Goal: Share content

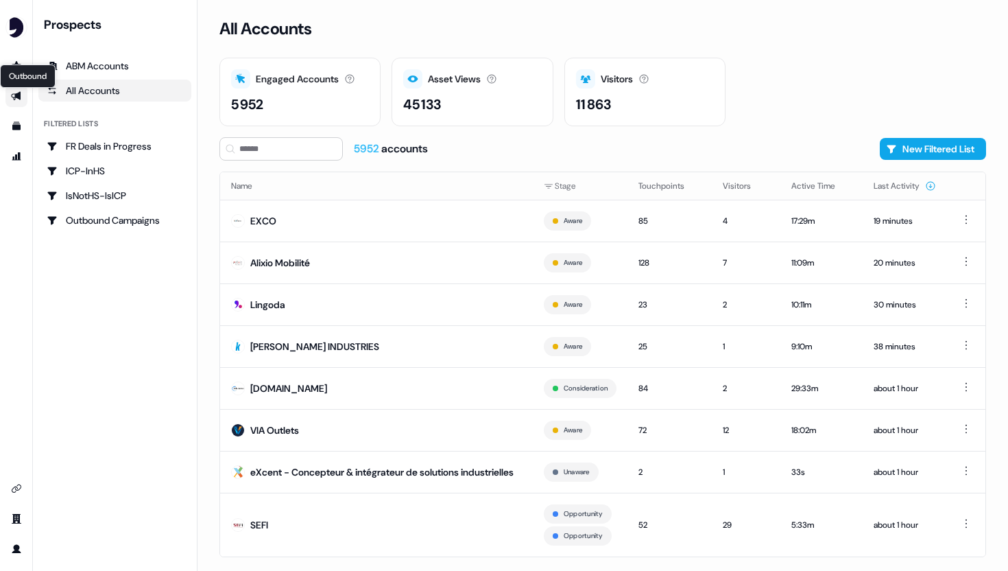
click at [13, 86] on div "Outbound Outbound" at bounding box center [28, 75] width 56 height 23
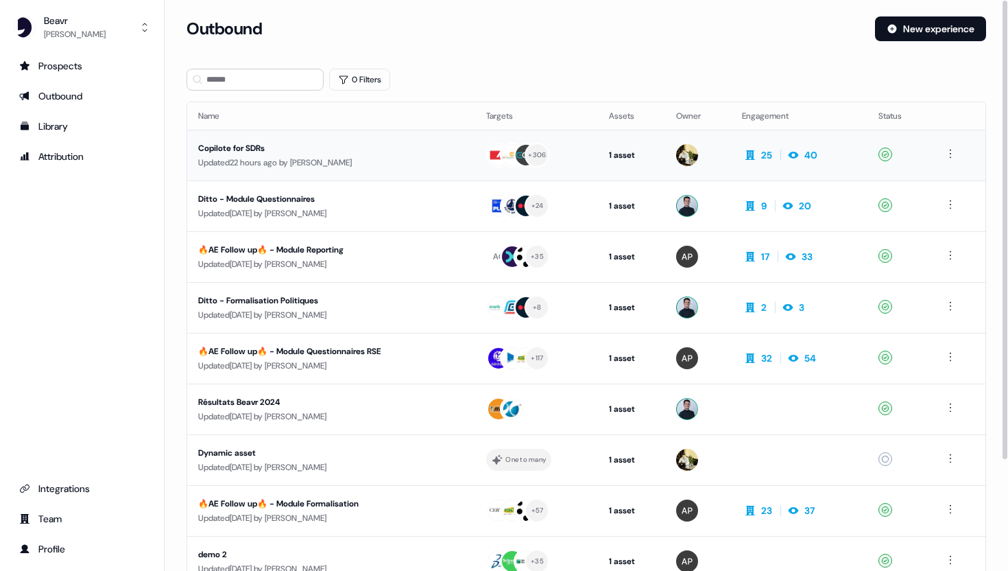
click at [248, 149] on div "Copilote for SDRs" at bounding box center [324, 148] width 252 height 14
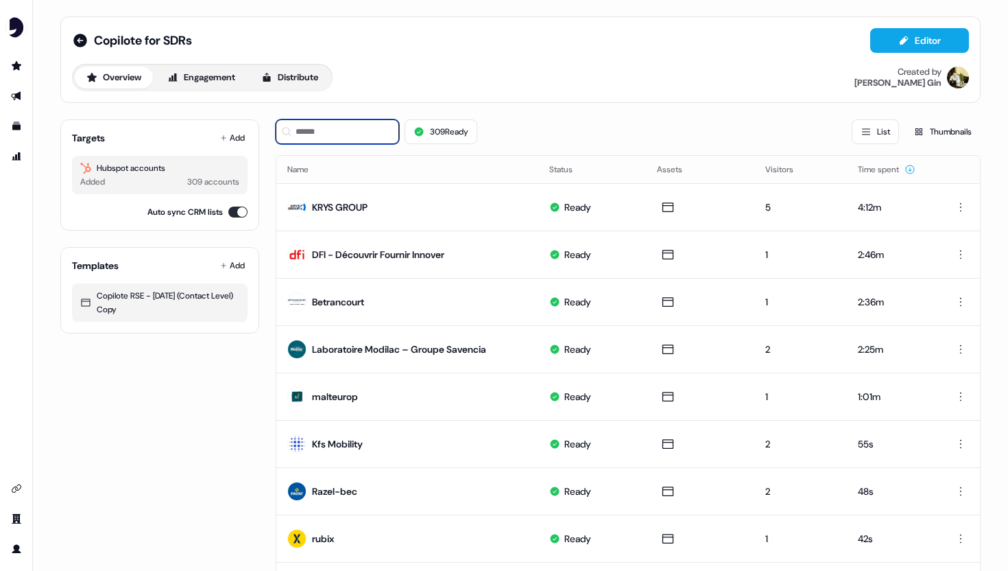
click at [363, 128] on input at bounding box center [337, 131] width 123 height 25
click at [224, 135] on button "Add" at bounding box center [232, 137] width 30 height 19
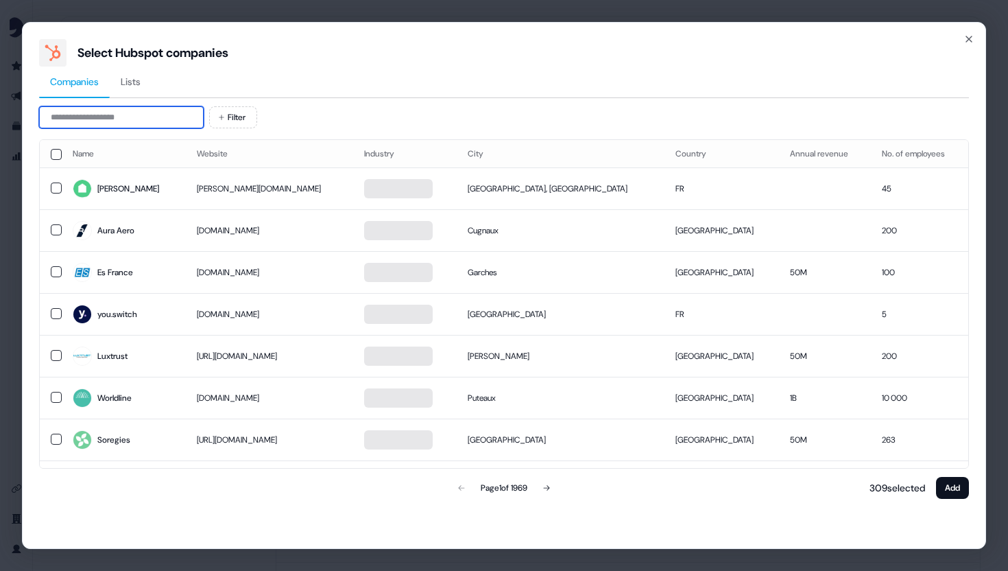
click at [150, 113] on input at bounding box center [121, 117] width 165 height 22
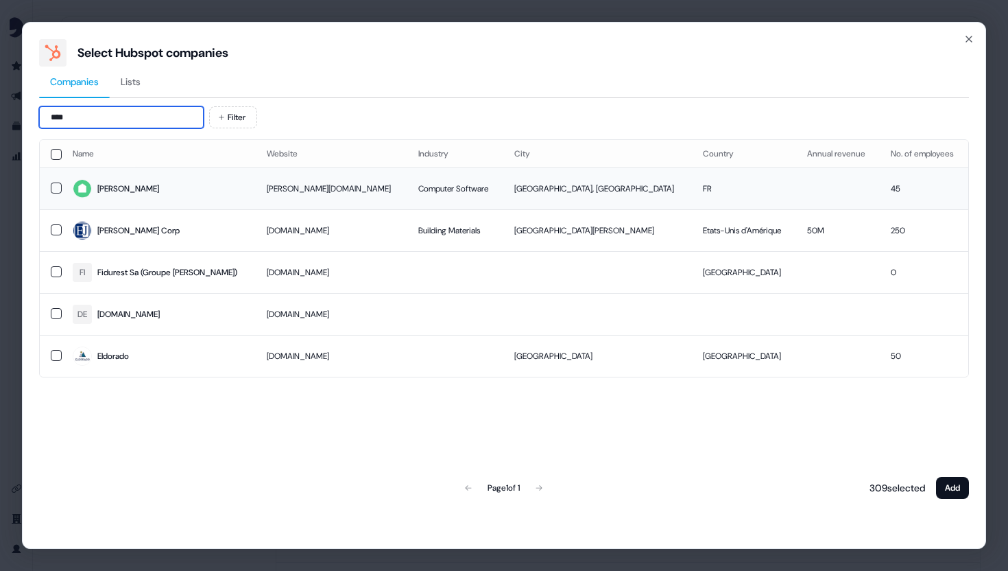
type input "****"
click at [407, 189] on td "Computer Software" at bounding box center [454, 188] width 95 height 42
click at [954, 492] on button "Add" at bounding box center [952, 488] width 33 height 22
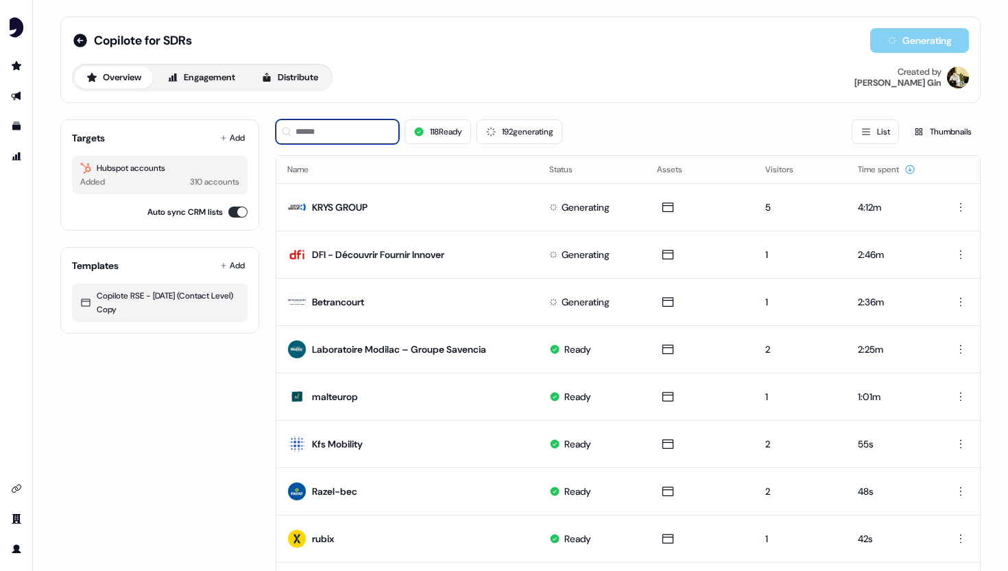
click at [349, 136] on input at bounding box center [337, 131] width 123 height 25
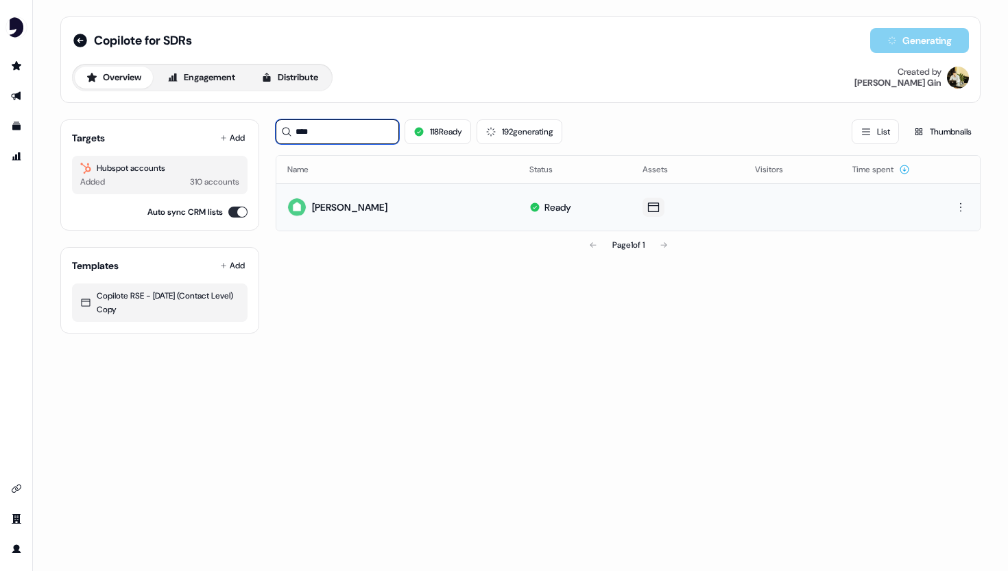
type input "****"
click at [650, 201] on icon at bounding box center [653, 207] width 16 height 14
click at [650, 195] on td at bounding box center [688, 206] width 113 height 47
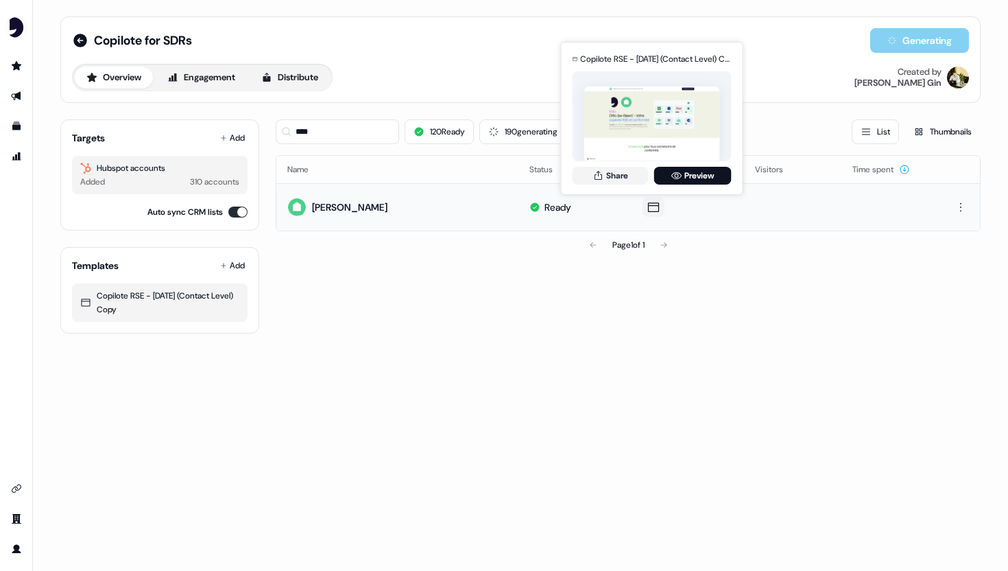
click at [650, 214] on button at bounding box center [654, 207] width 22 height 19
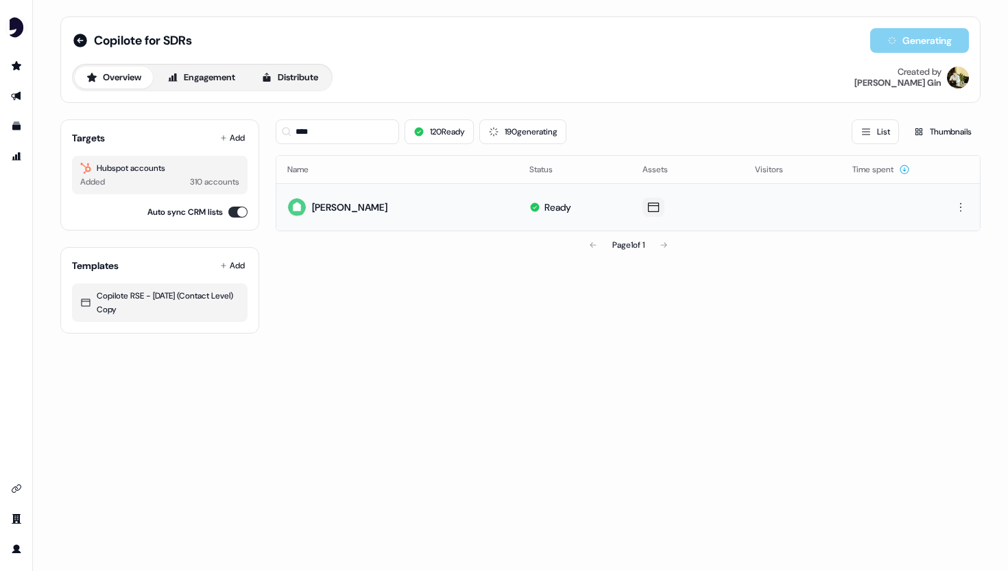
click at [650, 211] on icon at bounding box center [653, 207] width 11 height 10
click at [650, 206] on icon at bounding box center [653, 207] width 16 height 14
click at [656, 208] on icon at bounding box center [653, 207] width 11 height 10
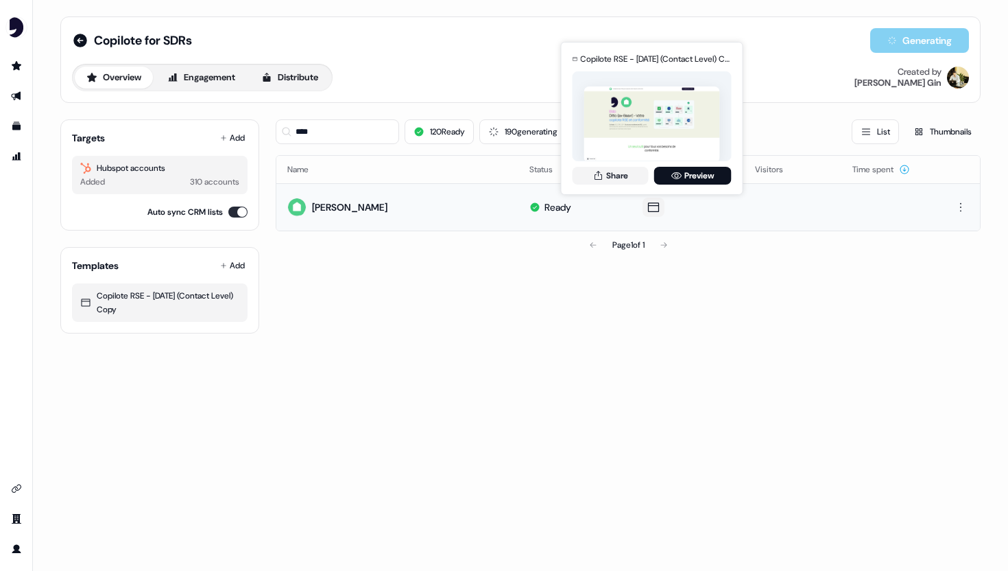
click at [652, 207] on icon at bounding box center [653, 207] width 16 height 14
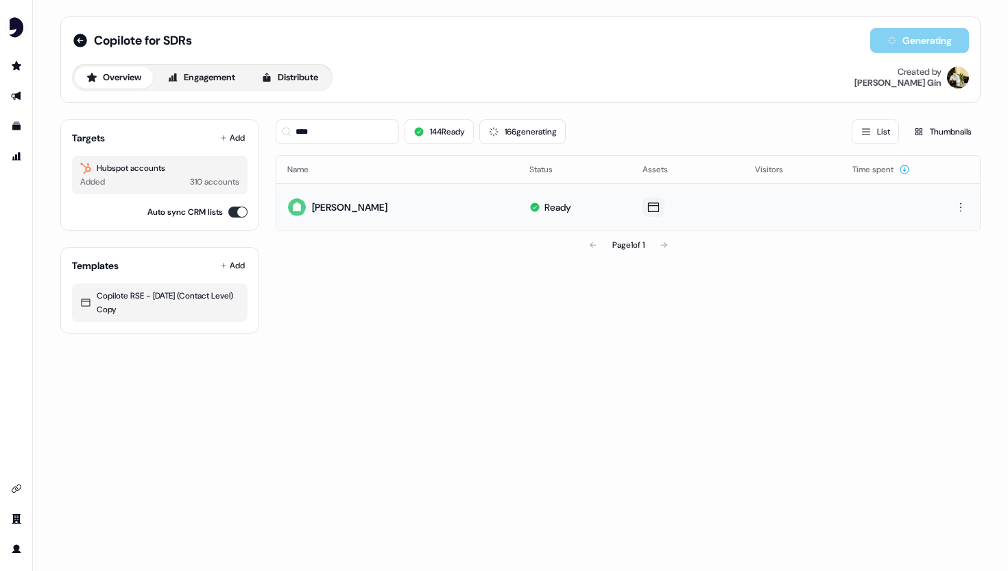
click at [652, 207] on icon at bounding box center [653, 207] width 16 height 14
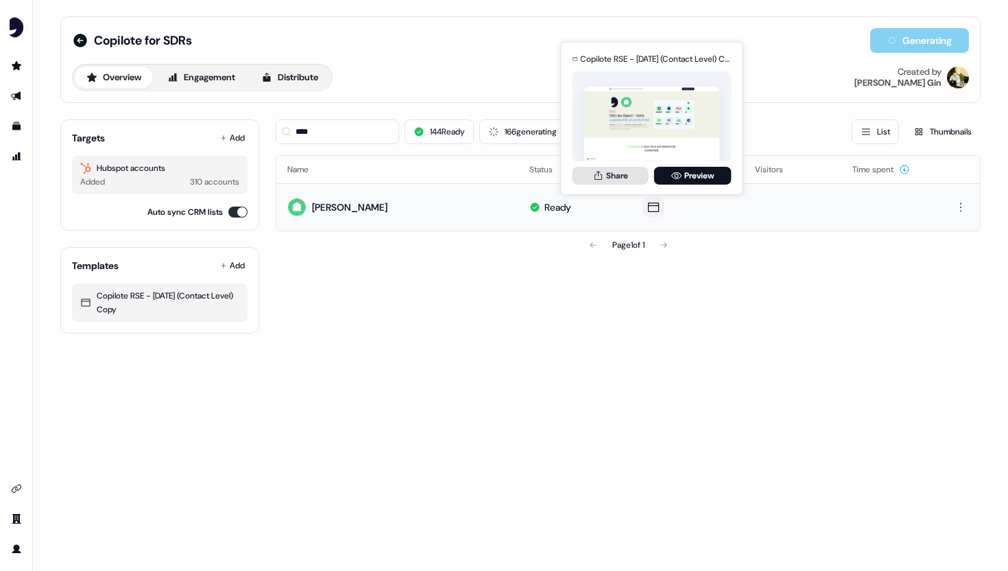
click at [628, 176] on button "Share" at bounding box center [611, 176] width 76 height 18
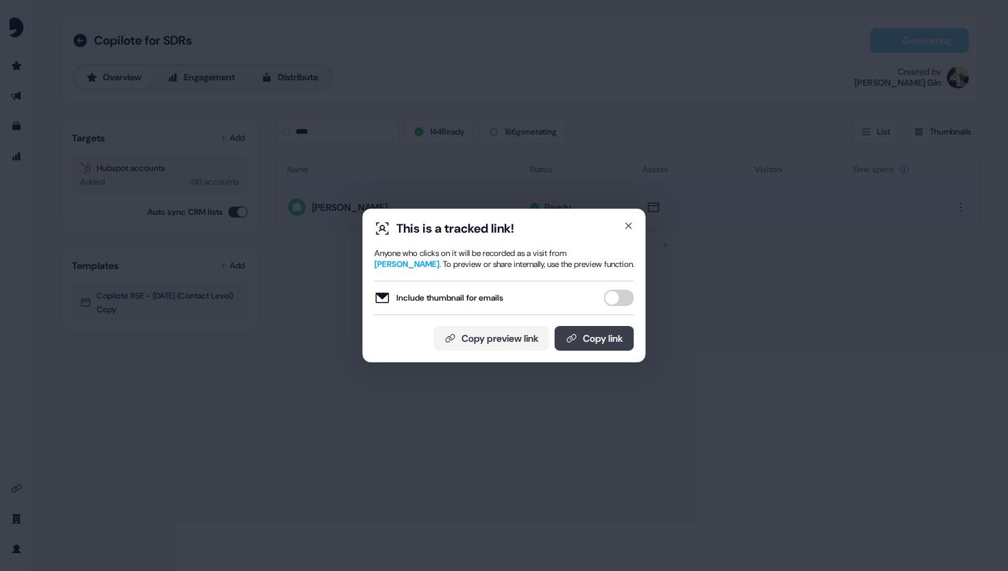
click at [583, 334] on button "Copy link" at bounding box center [595, 338] width 80 height 25
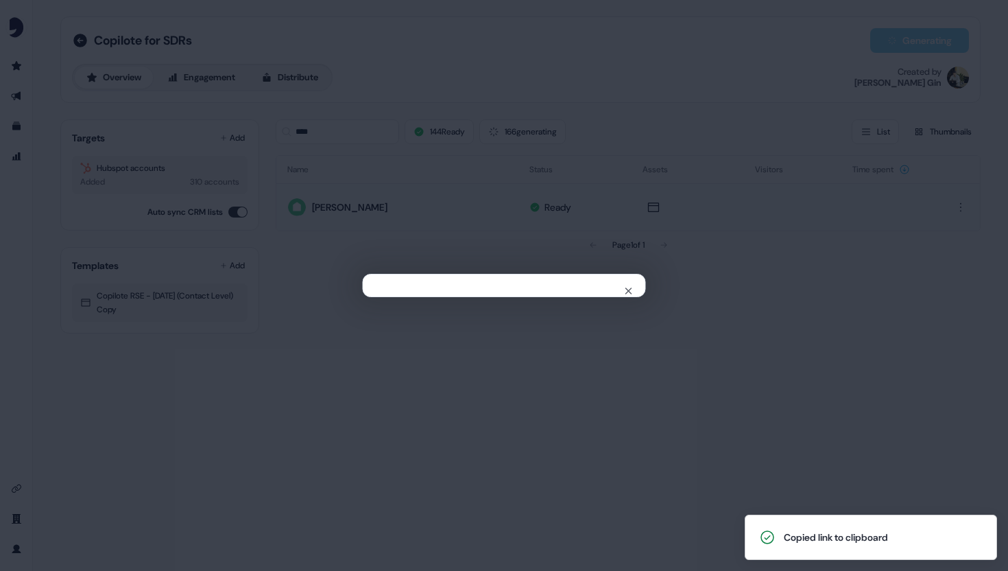
click at [661, 201] on div "Close" at bounding box center [504, 285] width 1008 height 571
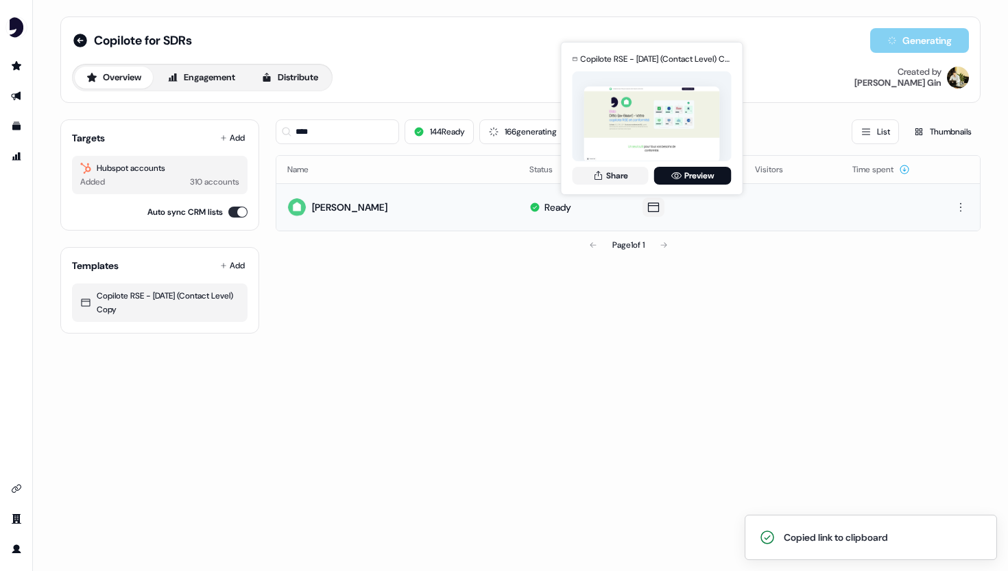
click at [656, 201] on icon at bounding box center [653, 207] width 16 height 14
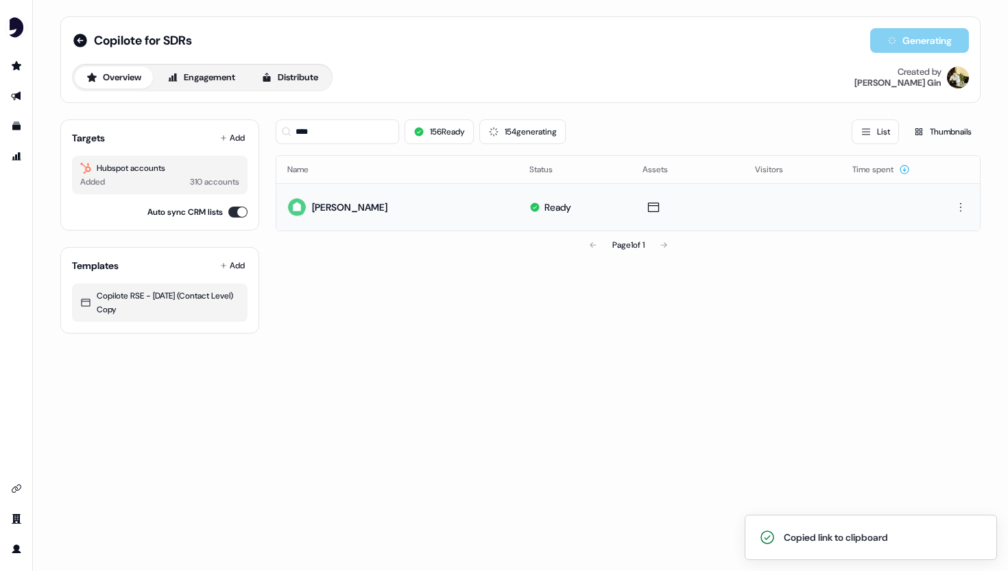
click at [662, 198] on div at bounding box center [688, 207] width 91 height 19
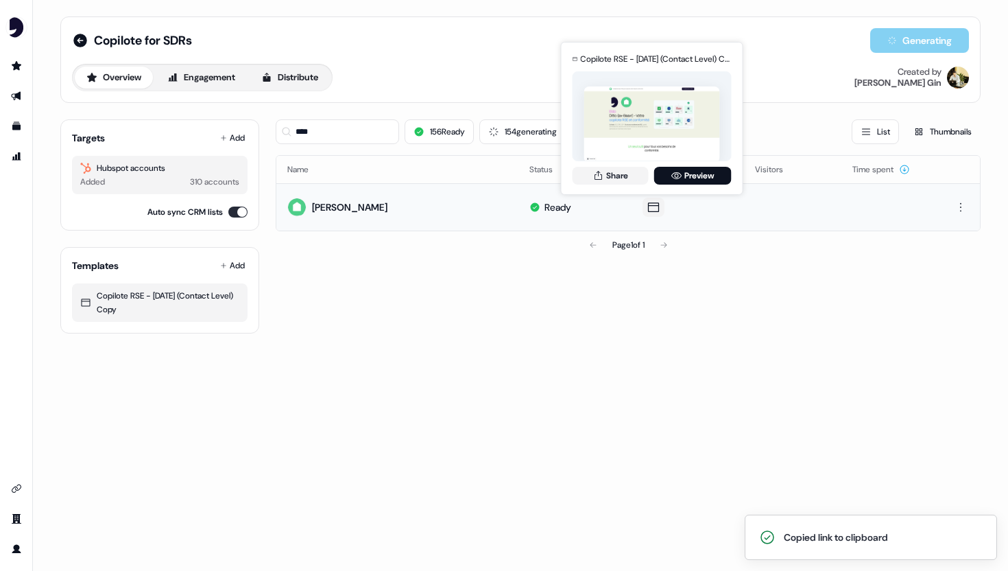
click at [655, 200] on icon at bounding box center [653, 207] width 16 height 14
click at [671, 181] on div "Copilote RSE - [DATE] (Contact Level) Copy for [PERSON_NAME] Share Preview" at bounding box center [652, 118] width 165 height 143
